Goal: Task Accomplishment & Management: Use online tool/utility

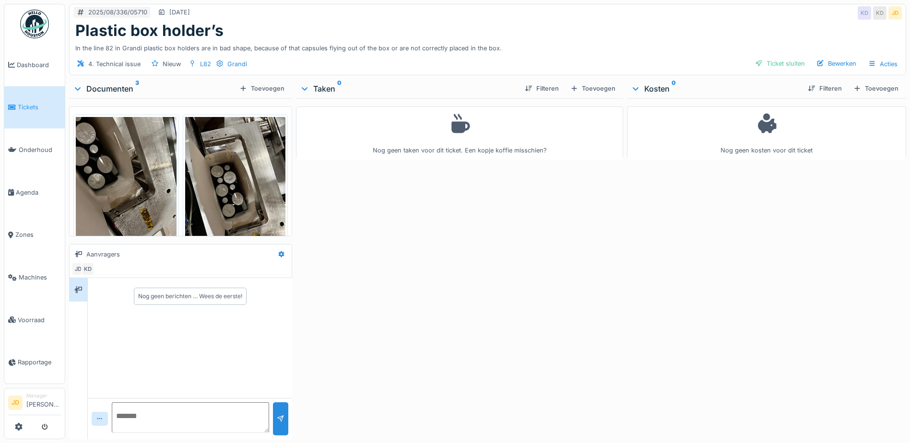
click at [135, 145] on img at bounding box center [126, 184] width 101 height 134
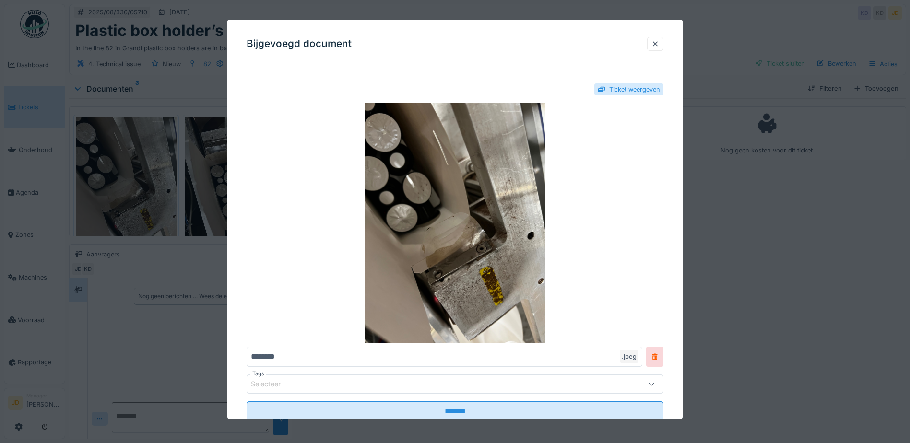
click at [850, 339] on div at bounding box center [455, 221] width 910 height 443
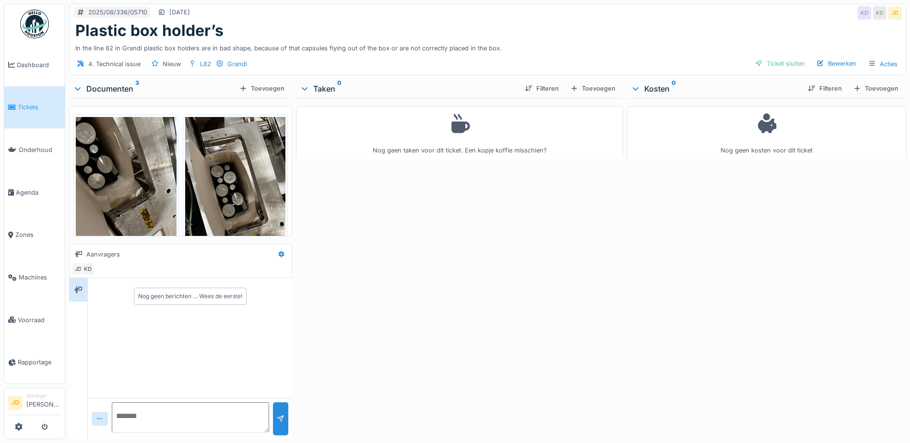
click at [231, 182] on img at bounding box center [235, 184] width 101 height 134
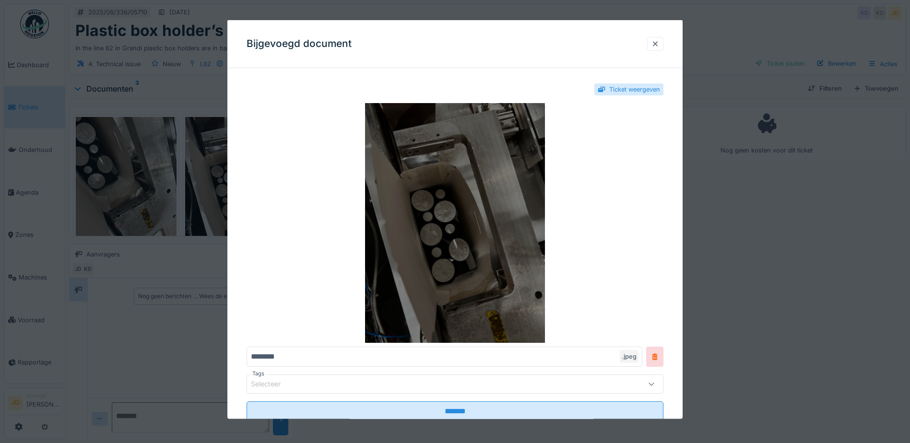
click at [441, 252] on img at bounding box center [454, 223] width 417 height 240
click at [469, 266] on img at bounding box center [454, 223] width 417 height 240
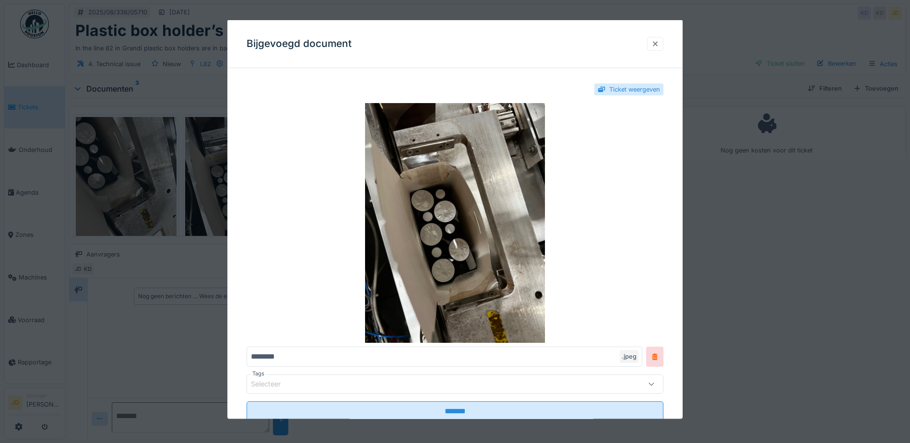
click at [657, 44] on div at bounding box center [655, 43] width 8 height 9
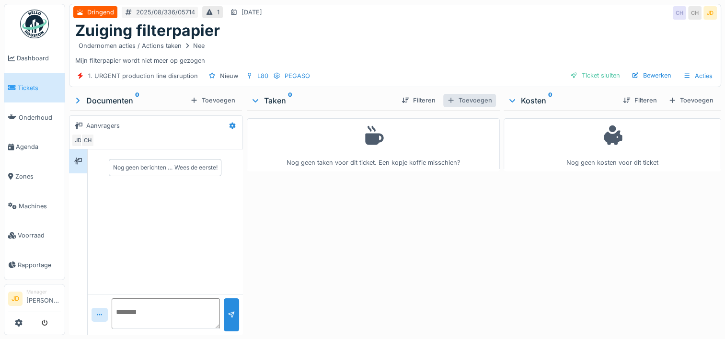
click at [460, 102] on div "Toevoegen" at bounding box center [469, 100] width 53 height 13
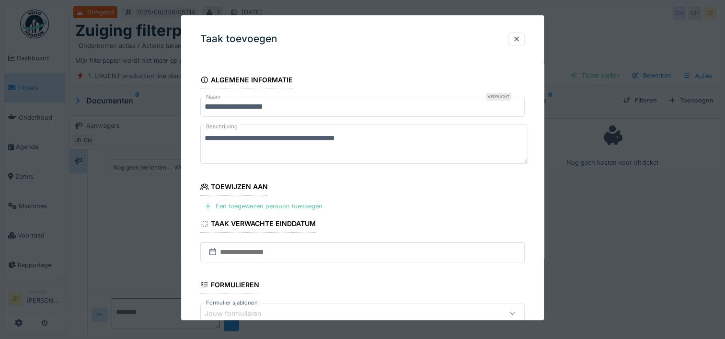
click at [305, 202] on div "Een toegewezen persoon toevoegen" at bounding box center [263, 206] width 126 height 13
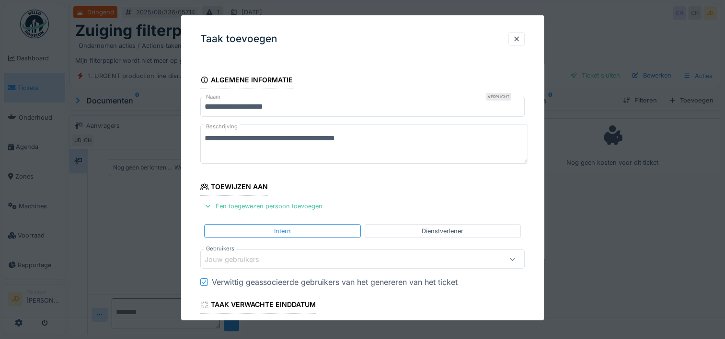
click at [293, 264] on div "Jouw gebruikers" at bounding box center [362, 259] width 325 height 19
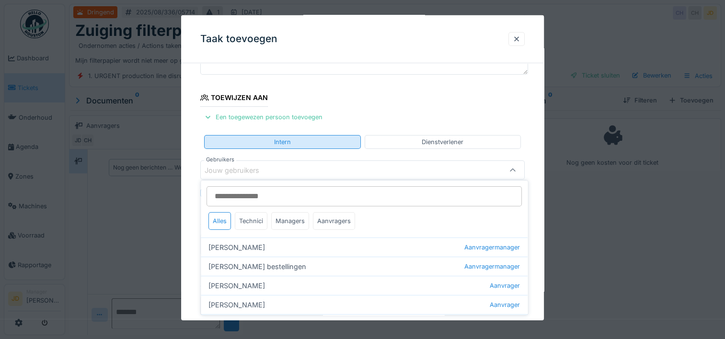
scroll to position [91, 0]
click at [247, 220] on div "Technici" at bounding box center [251, 221] width 33 height 18
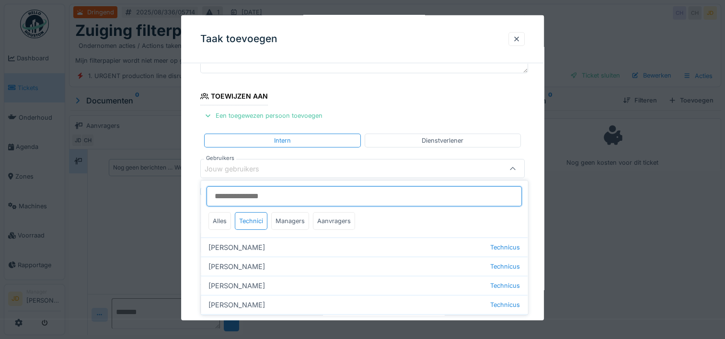
click at [251, 197] on input "Gebruikers" at bounding box center [364, 197] width 315 height 20
